Goal: Information Seeking & Learning: Learn about a topic

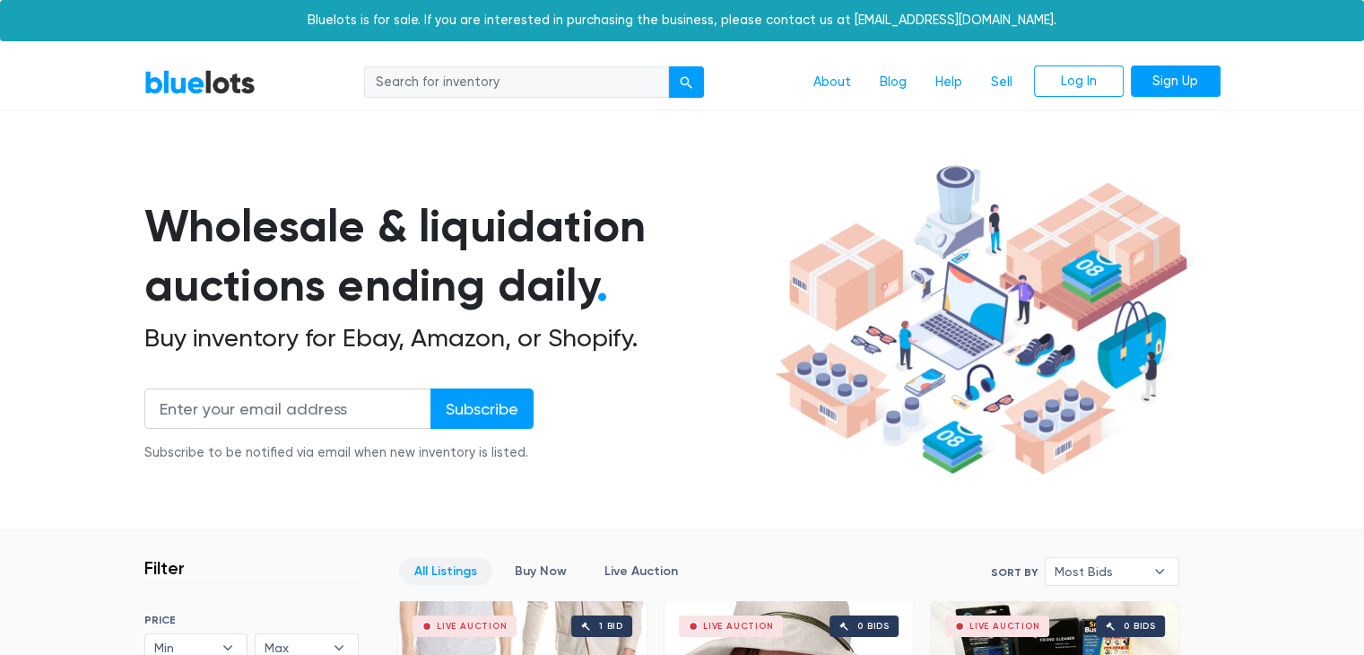
click at [449, 84] on input "search" at bounding box center [516, 82] width 305 height 32
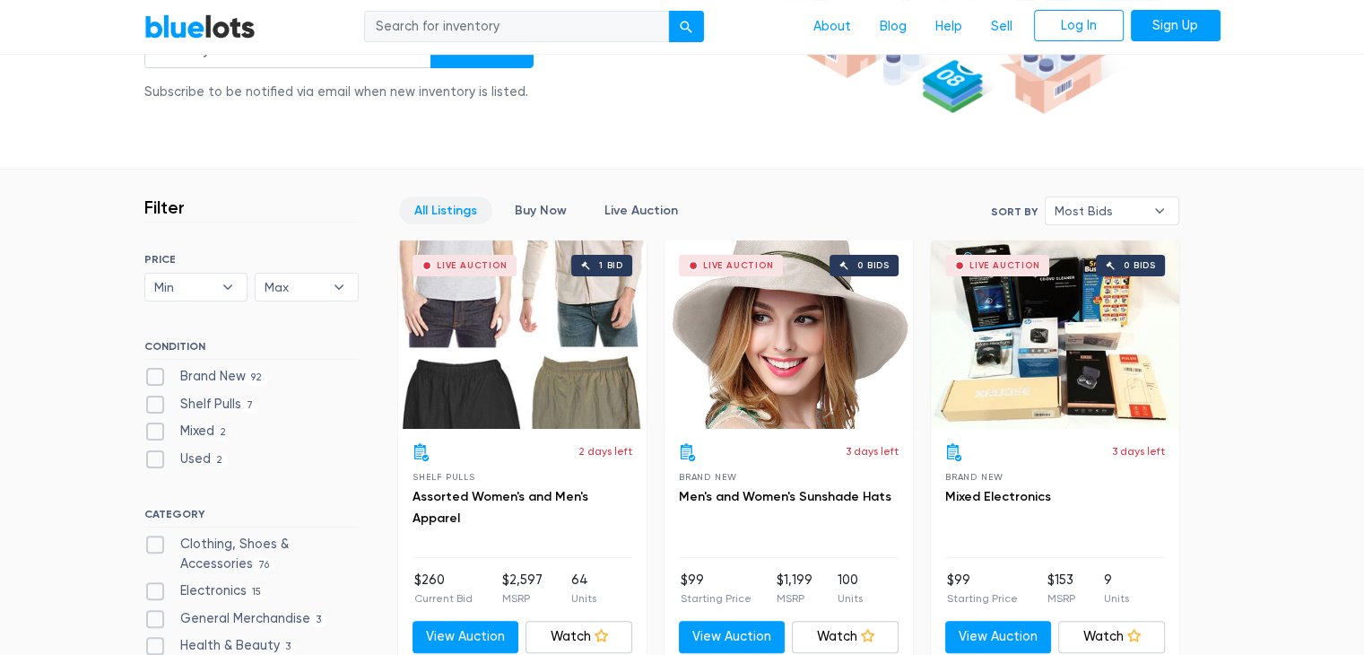
scroll to position [359, 0]
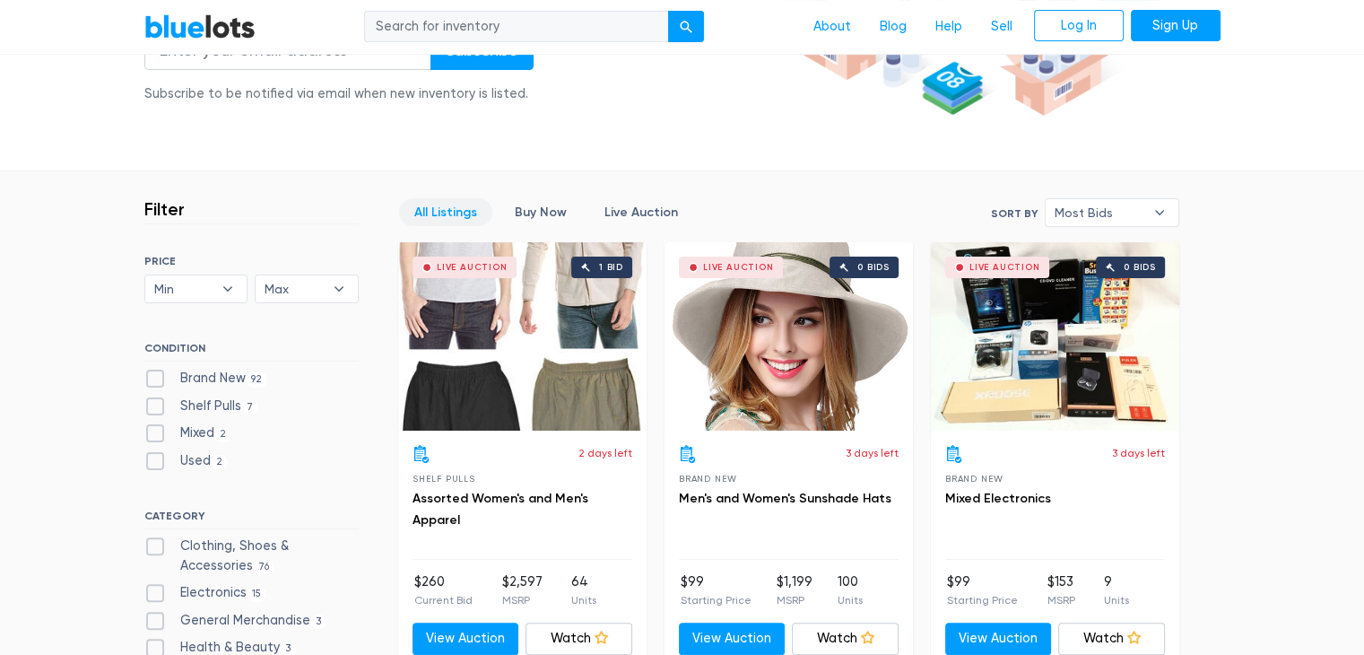
click at [1058, 362] on div "Live Auction 0 bids" at bounding box center [1055, 336] width 248 height 188
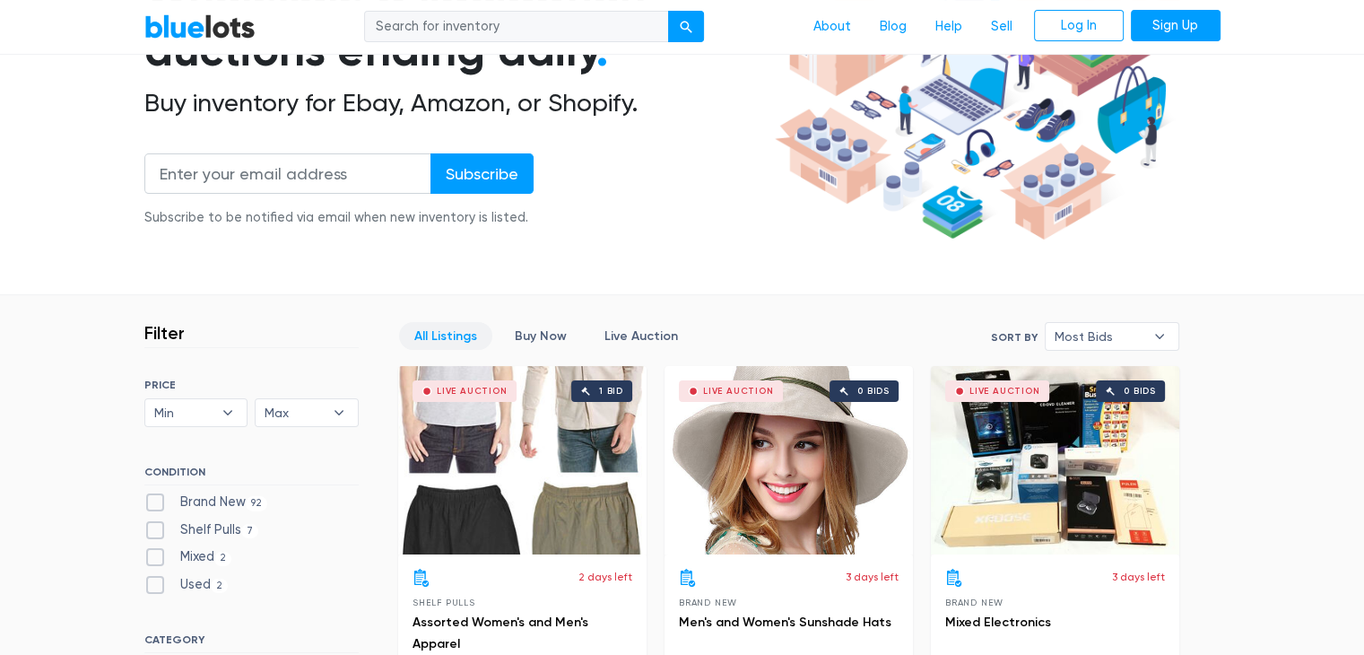
scroll to position [90, 0]
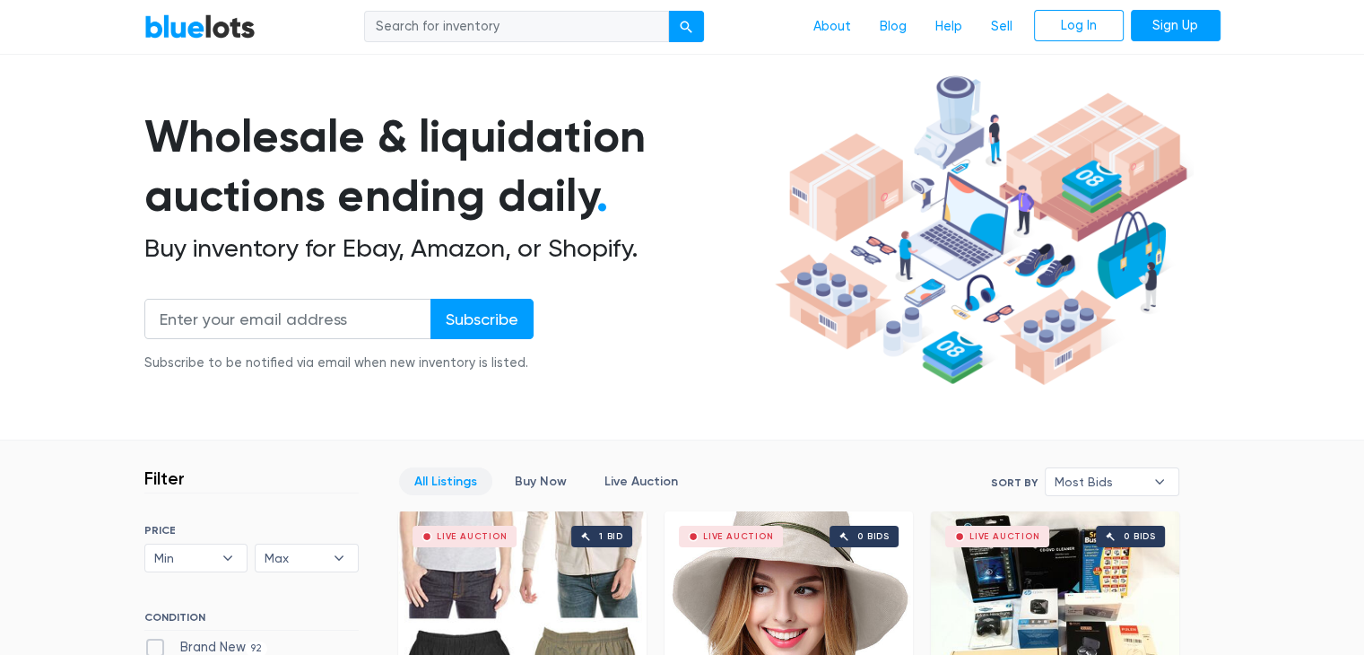
click at [423, 37] on input "search" at bounding box center [516, 27] width 305 height 32
type input "automated expressso"
click at [668, 11] on button "submit" at bounding box center [686, 27] width 36 height 32
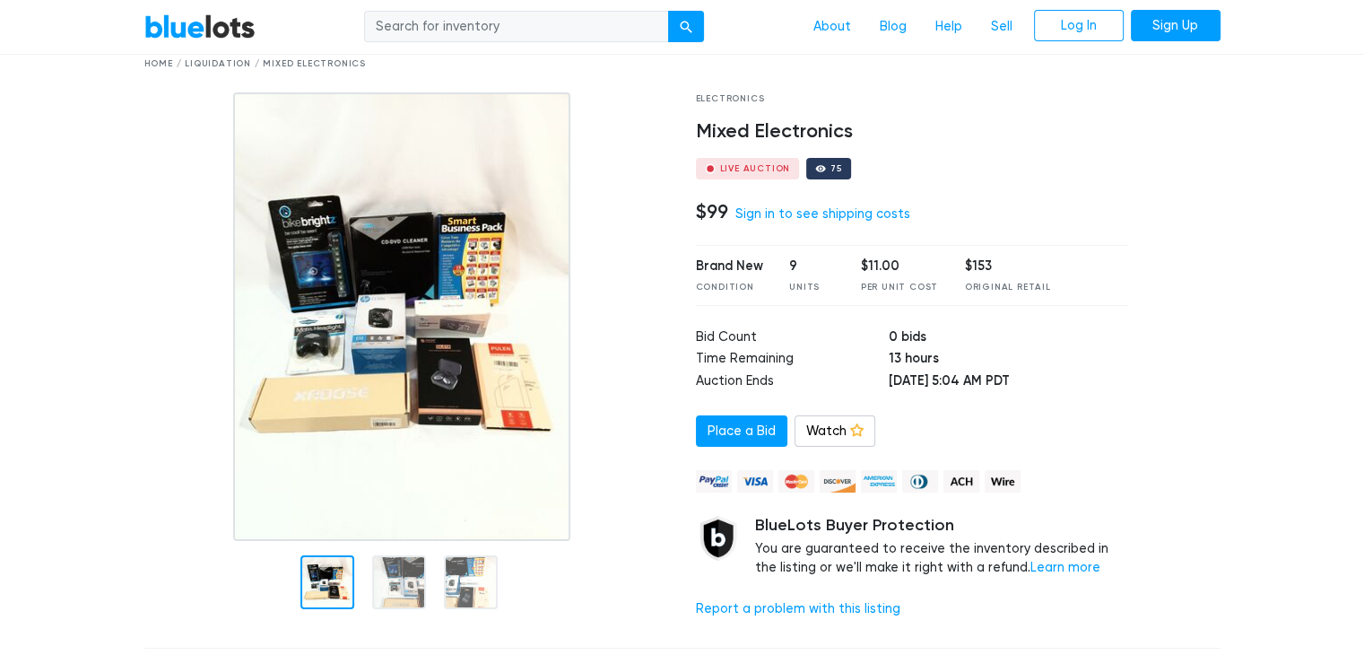
scroll to position [90, 0]
